Goal: Obtain resource: Obtain resource

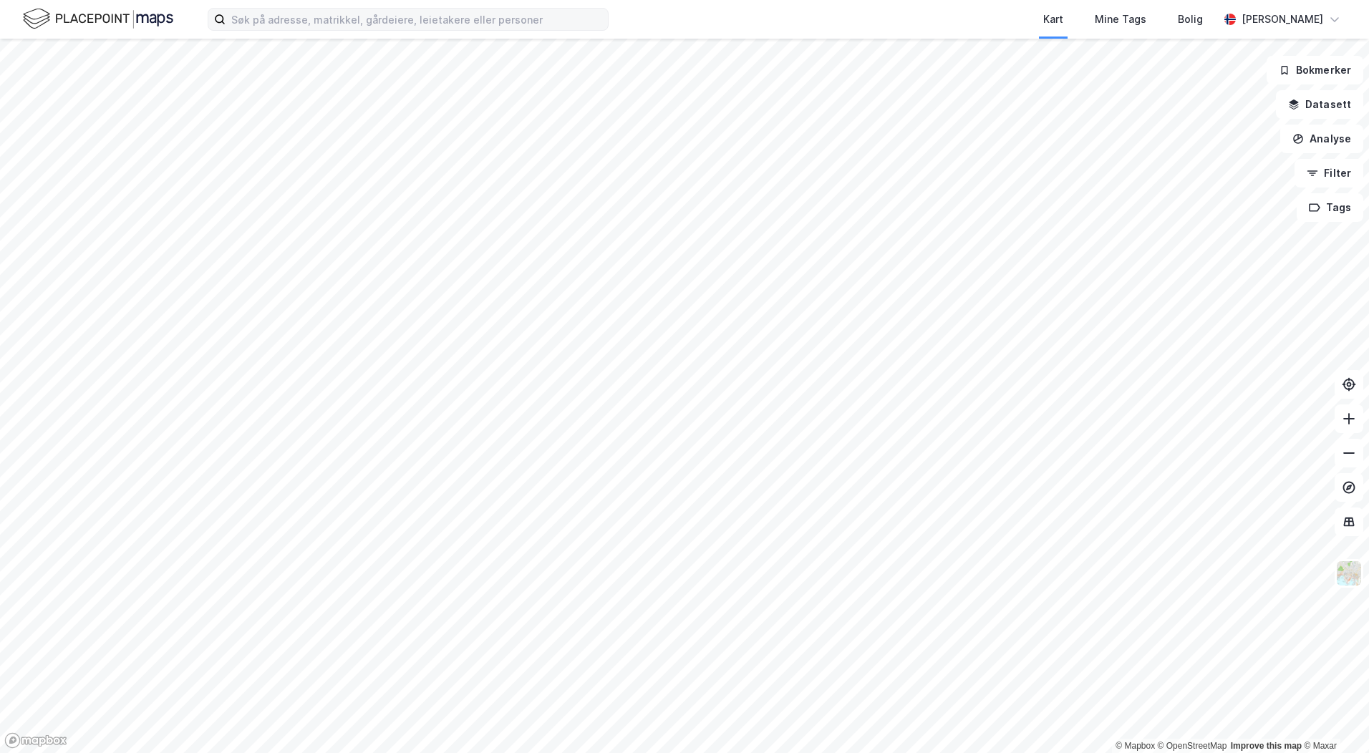
click at [260, 32] on div "Kart Mine Tags Bolig [PERSON_NAME]" at bounding box center [684, 19] width 1369 height 39
click at [261, 24] on input at bounding box center [417, 19] width 382 height 21
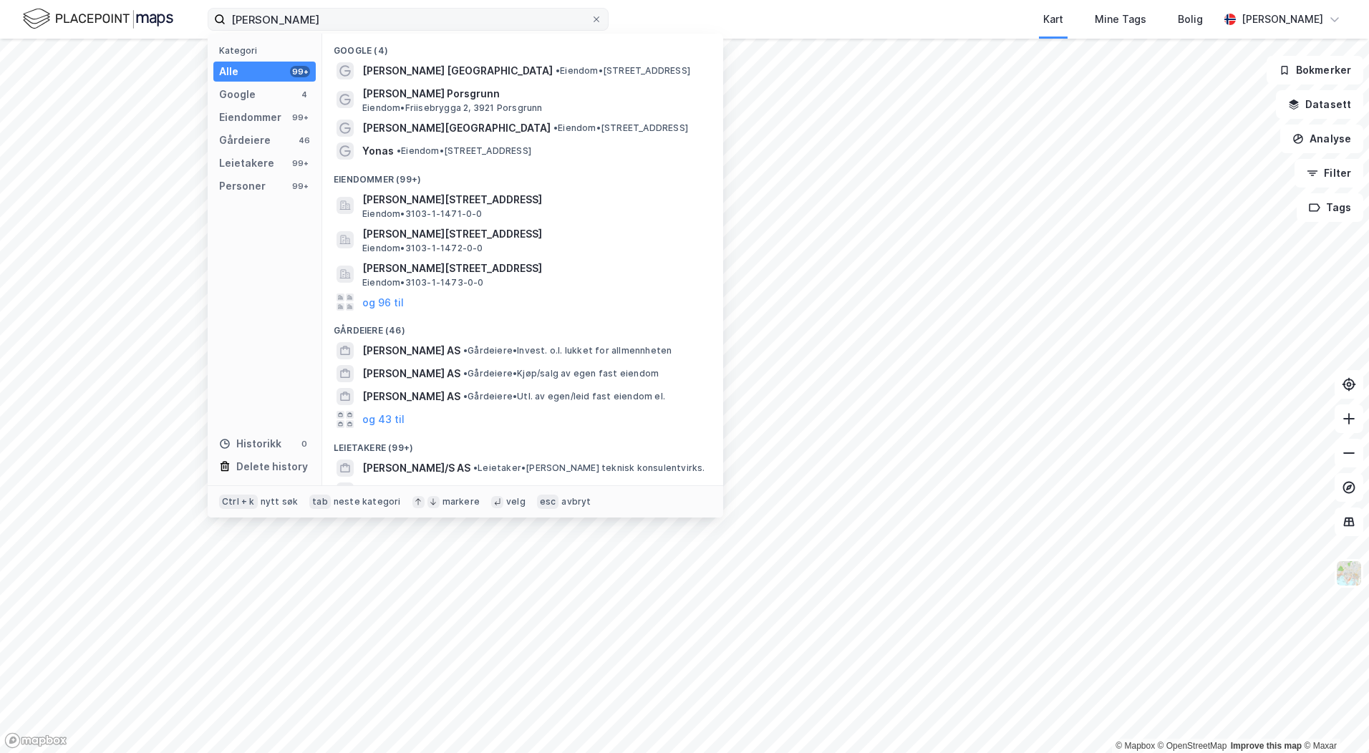
click at [397, 30] on label "[PERSON_NAME]" at bounding box center [408, 19] width 401 height 23
click at [397, 30] on input "[PERSON_NAME]" at bounding box center [408, 19] width 365 height 21
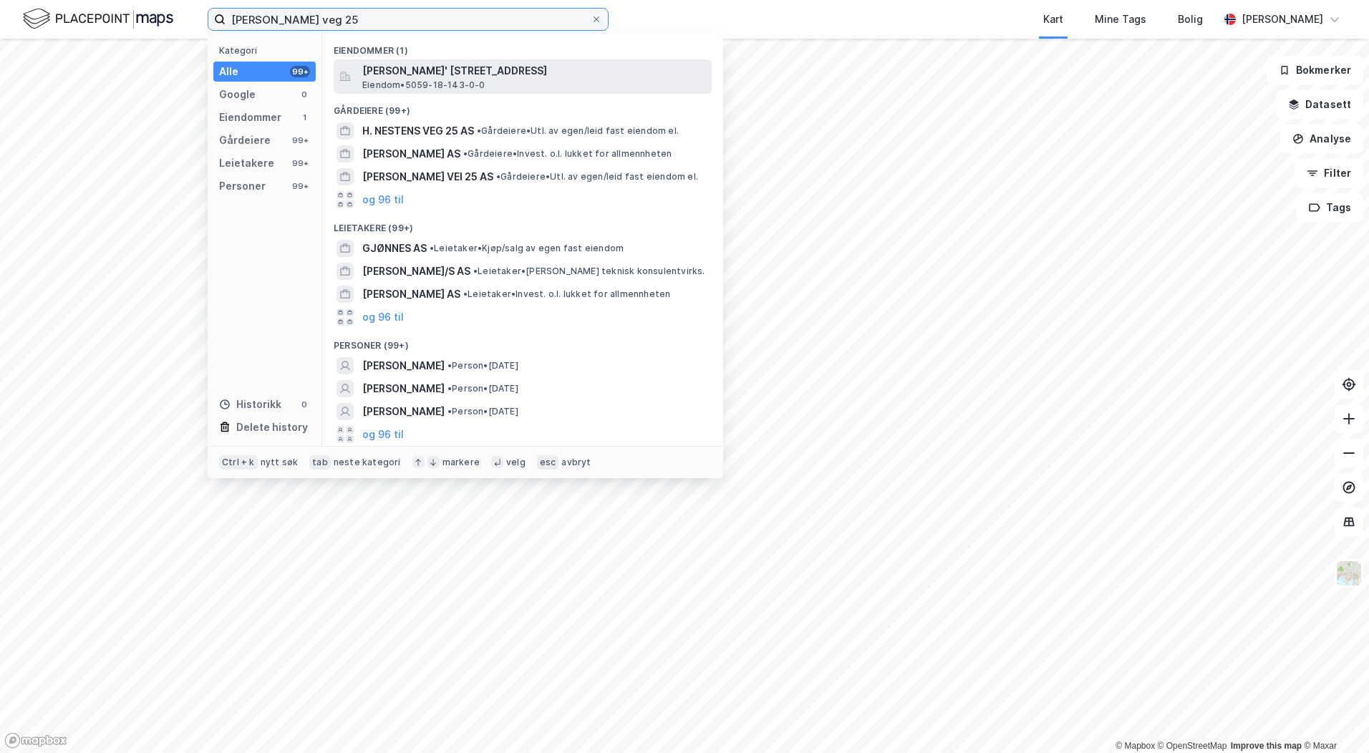
type input "[PERSON_NAME] veg 25"
click at [508, 74] on span "[PERSON_NAME]' [STREET_ADDRESS]" at bounding box center [534, 70] width 344 height 17
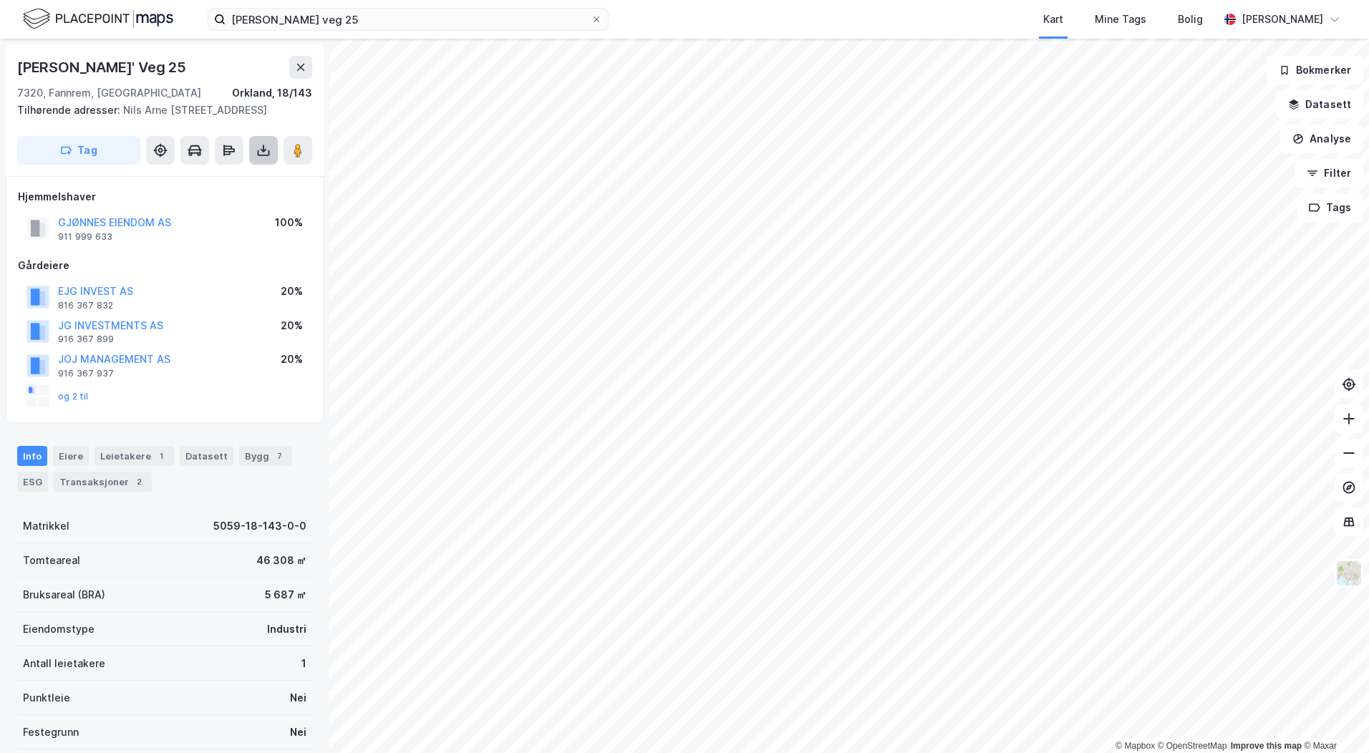
click at [261, 144] on icon at bounding box center [263, 150] width 14 height 14
click at [212, 204] on div "Last ned matrikkelrapport" at bounding box center [210, 201] width 118 height 11
